Goal: Task Accomplishment & Management: Manage account settings

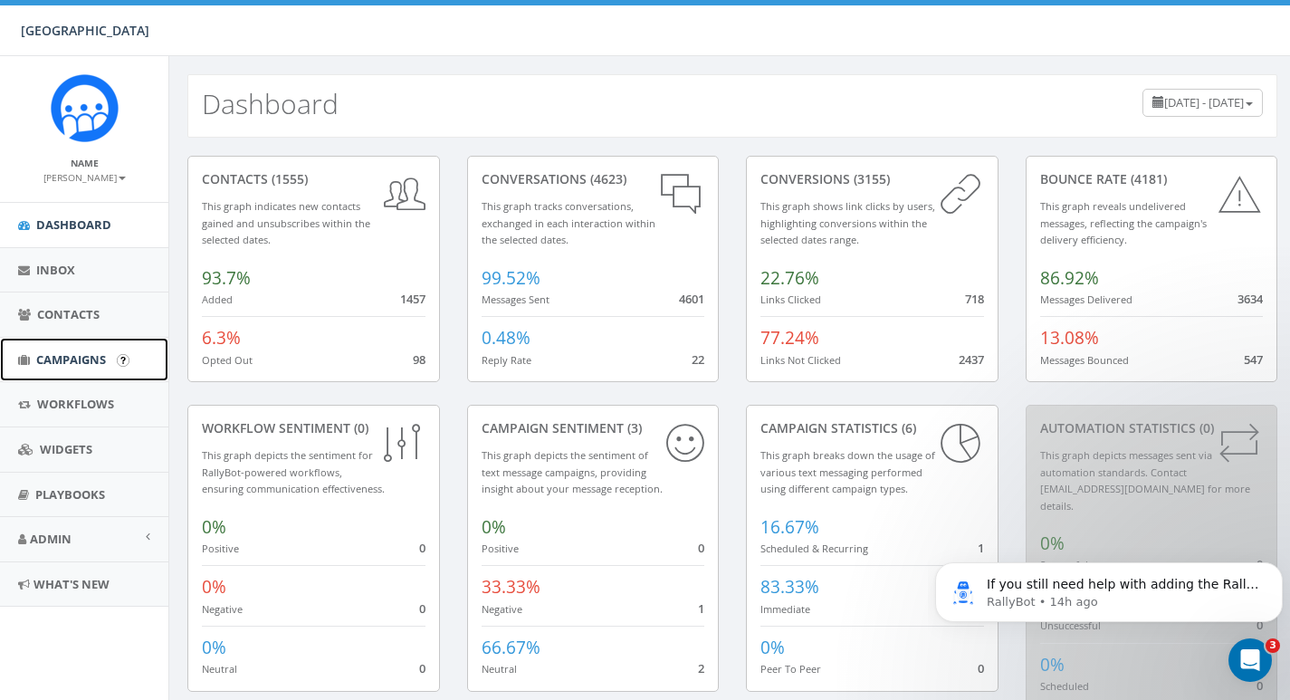
click at [66, 362] on span "Campaigns" at bounding box center [71, 359] width 70 height 16
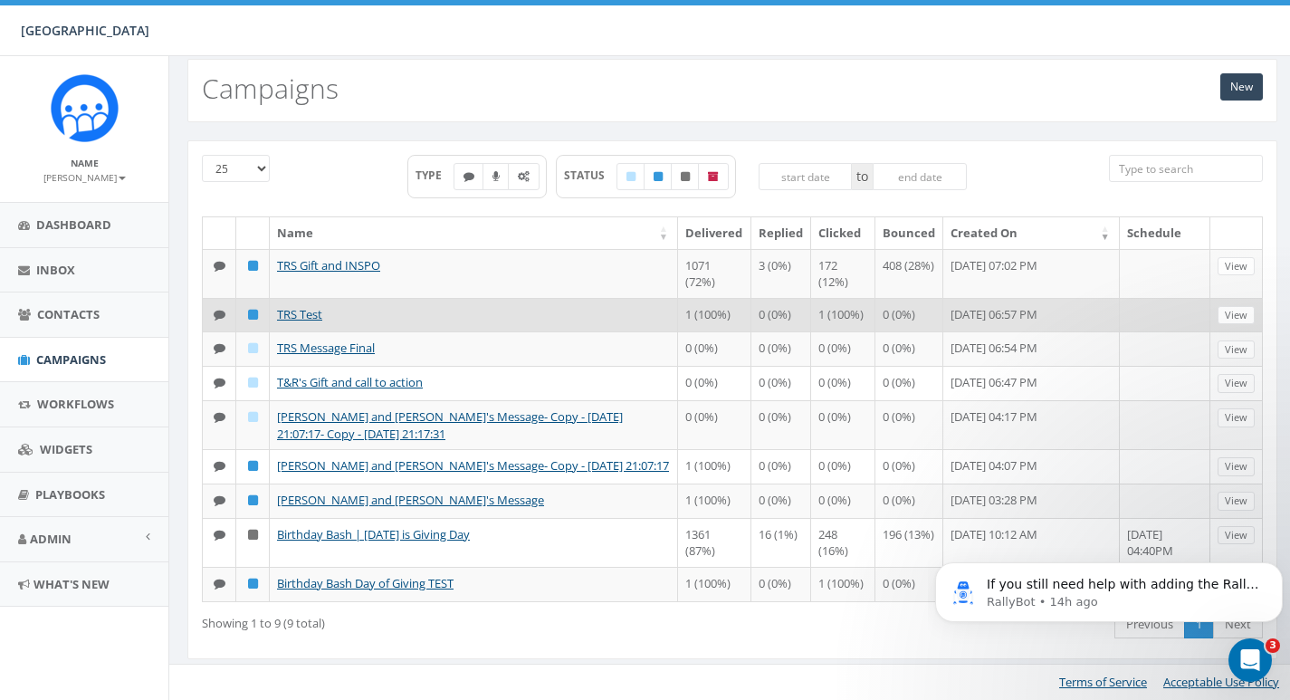
scroll to position [30, 0]
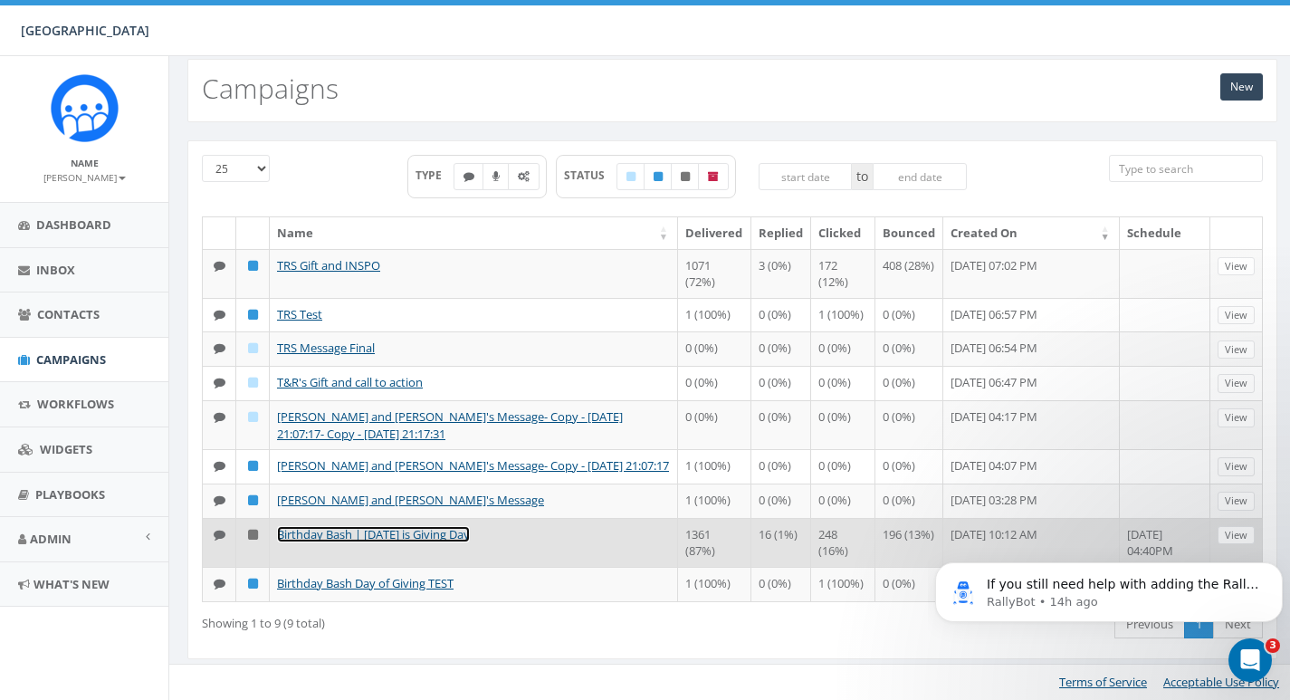
click at [358, 527] on link "Birthday Bash | Tomorrow is Giving Day" at bounding box center [373, 534] width 193 height 16
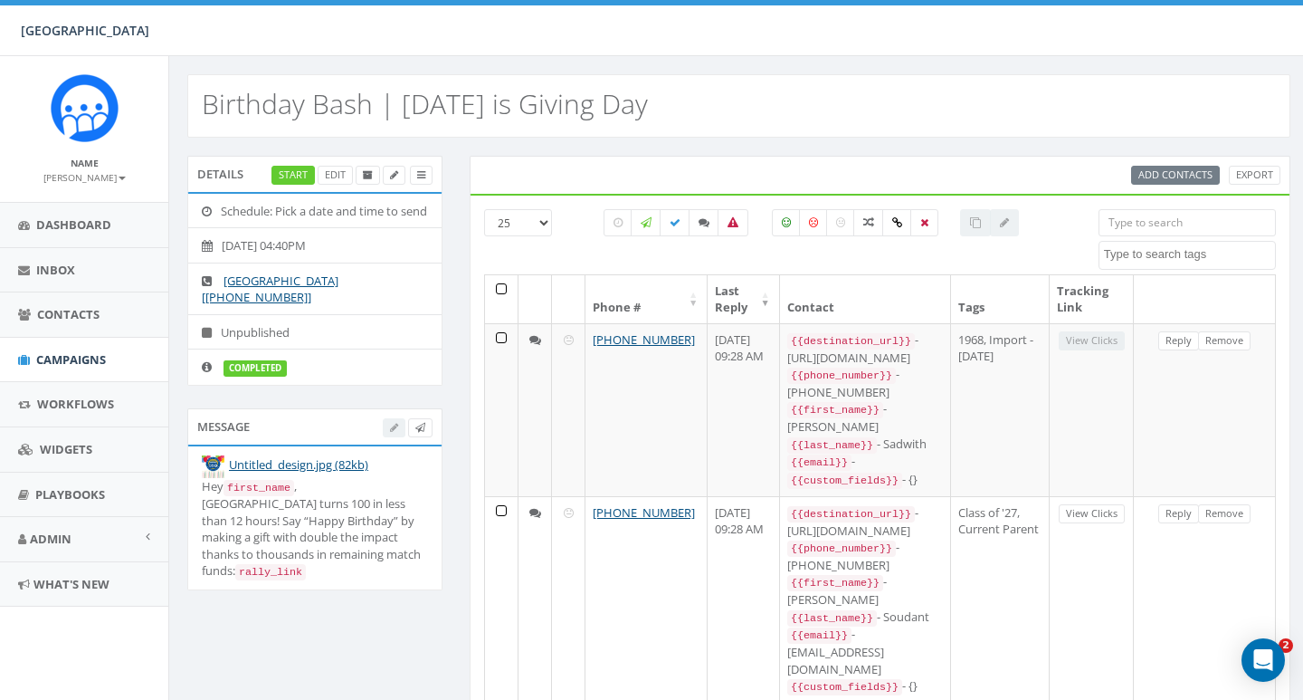
select select
